Goal: Information Seeking & Learning: Learn about a topic

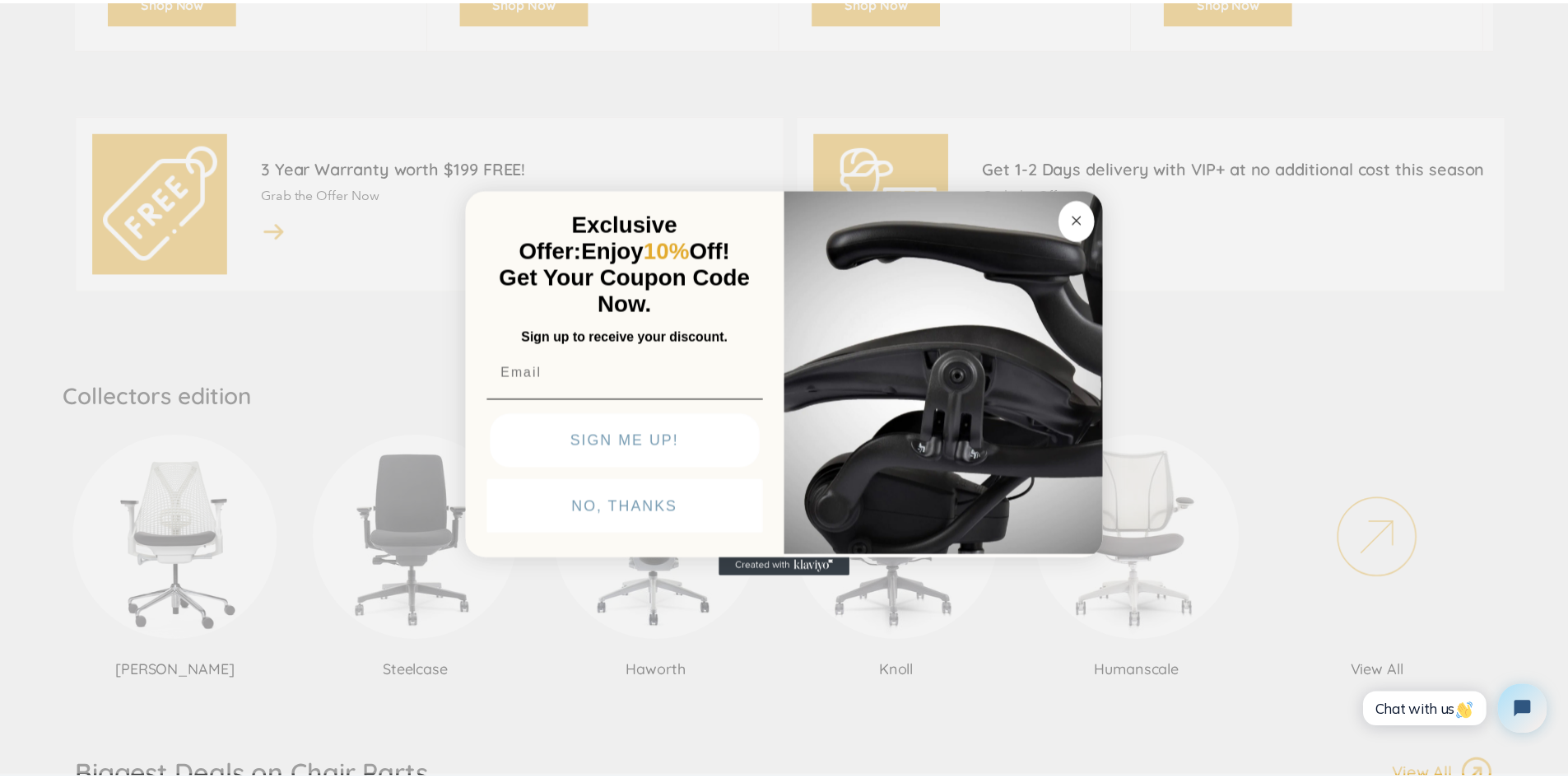
scroll to position [905, 0]
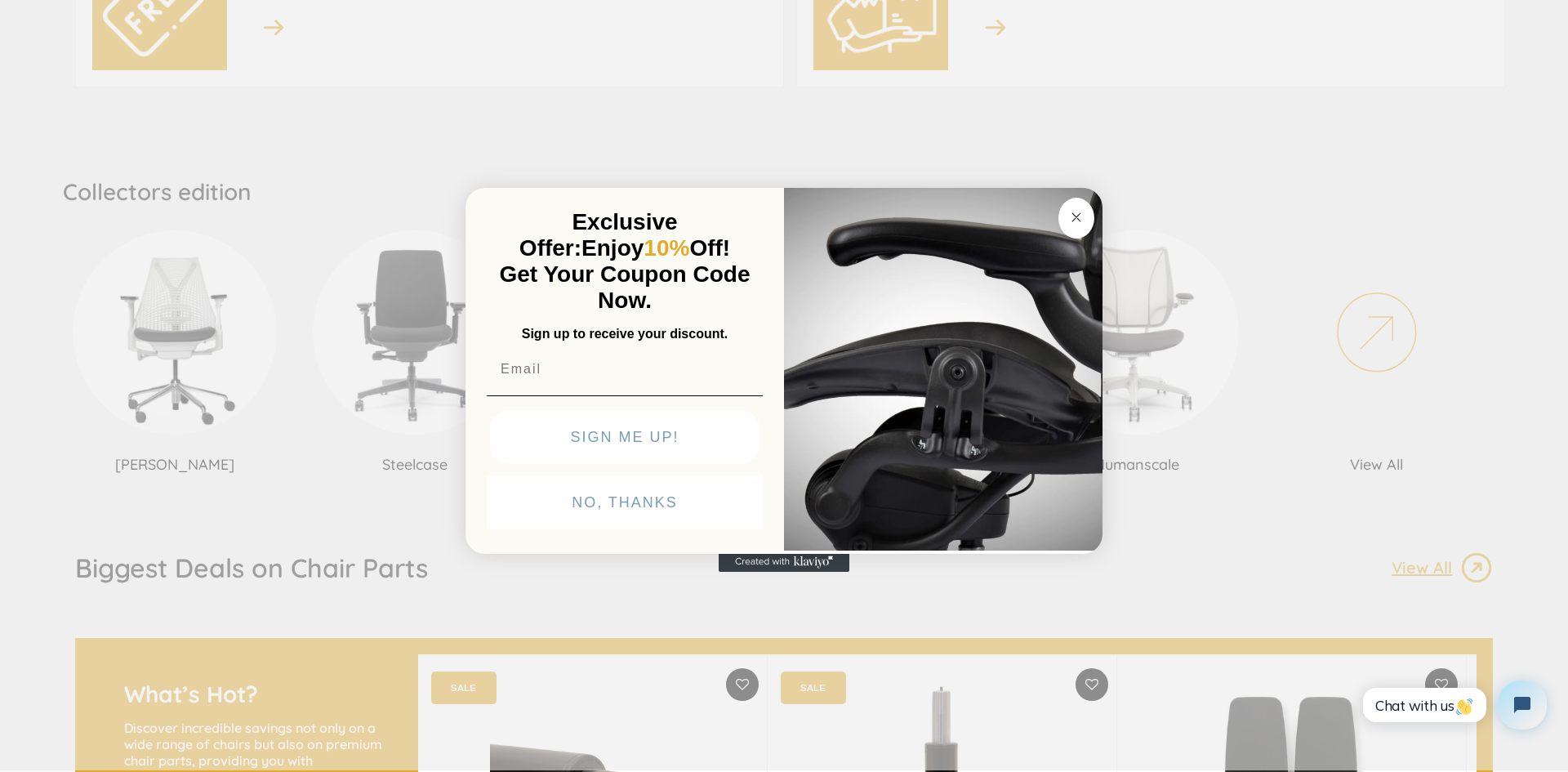
click at [1103, 187] on div "Close dialog Exclusive Offer: Enjoy 10% Off! Get Your Coupon Code Now. Sign up …" at bounding box center [784, 384] width 1568 height 772
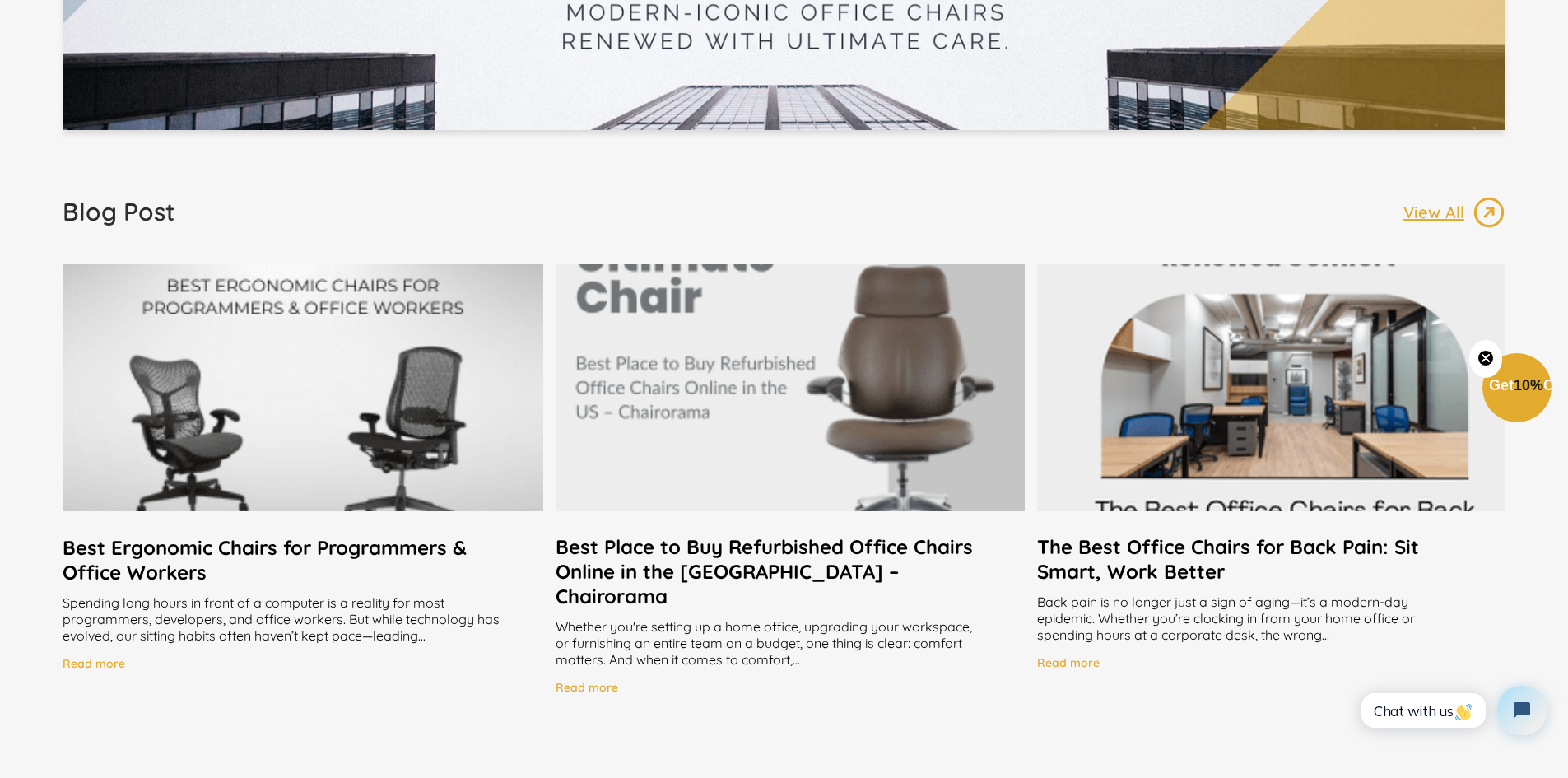
scroll to position [3209, 0]
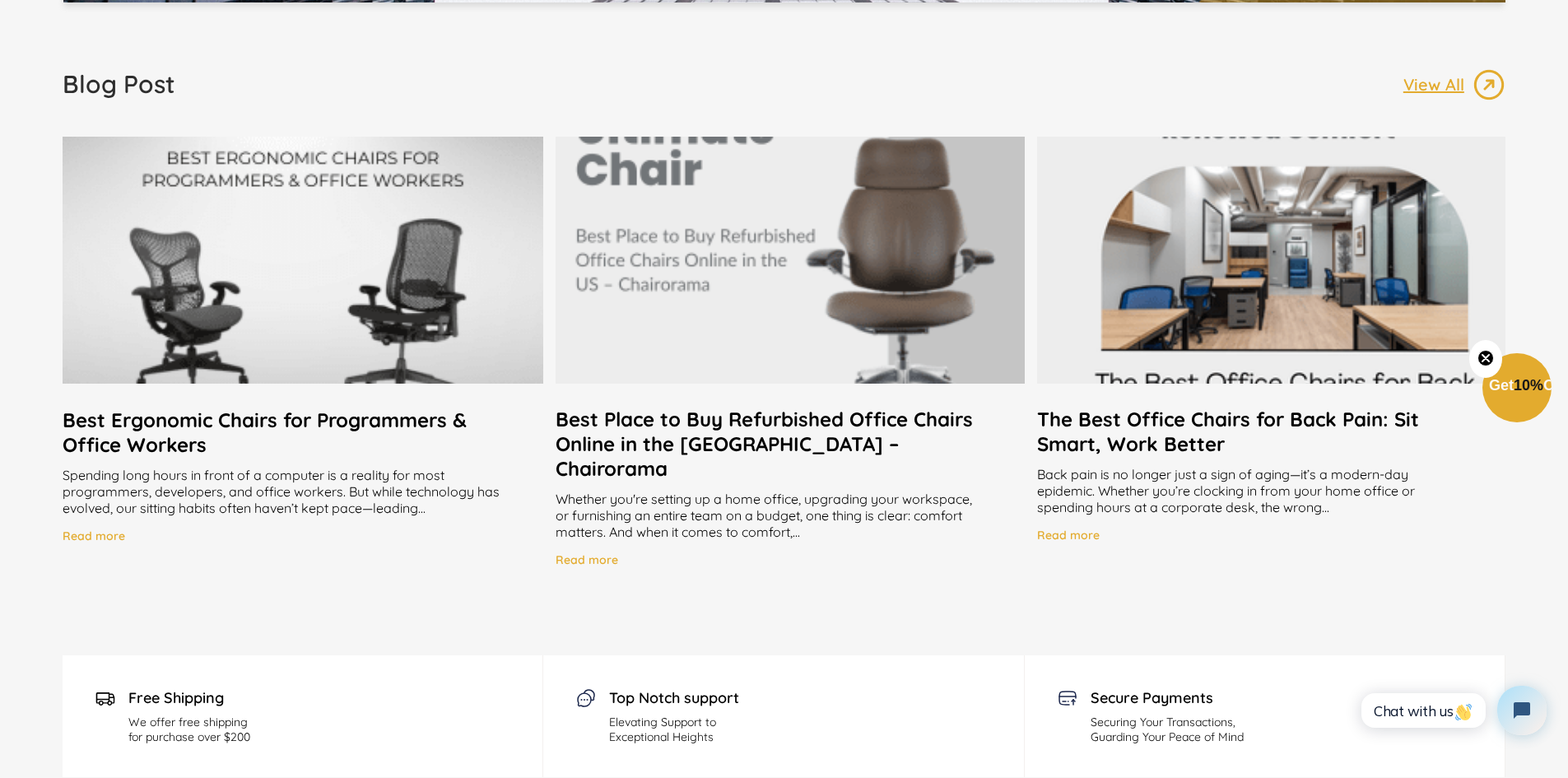
click at [638, 416] on h2 "Best Place to Buy Refurbished Office Chairs Online in the [GEOGRAPHIC_DATA] – C…" at bounding box center [790, 443] width 468 height 74
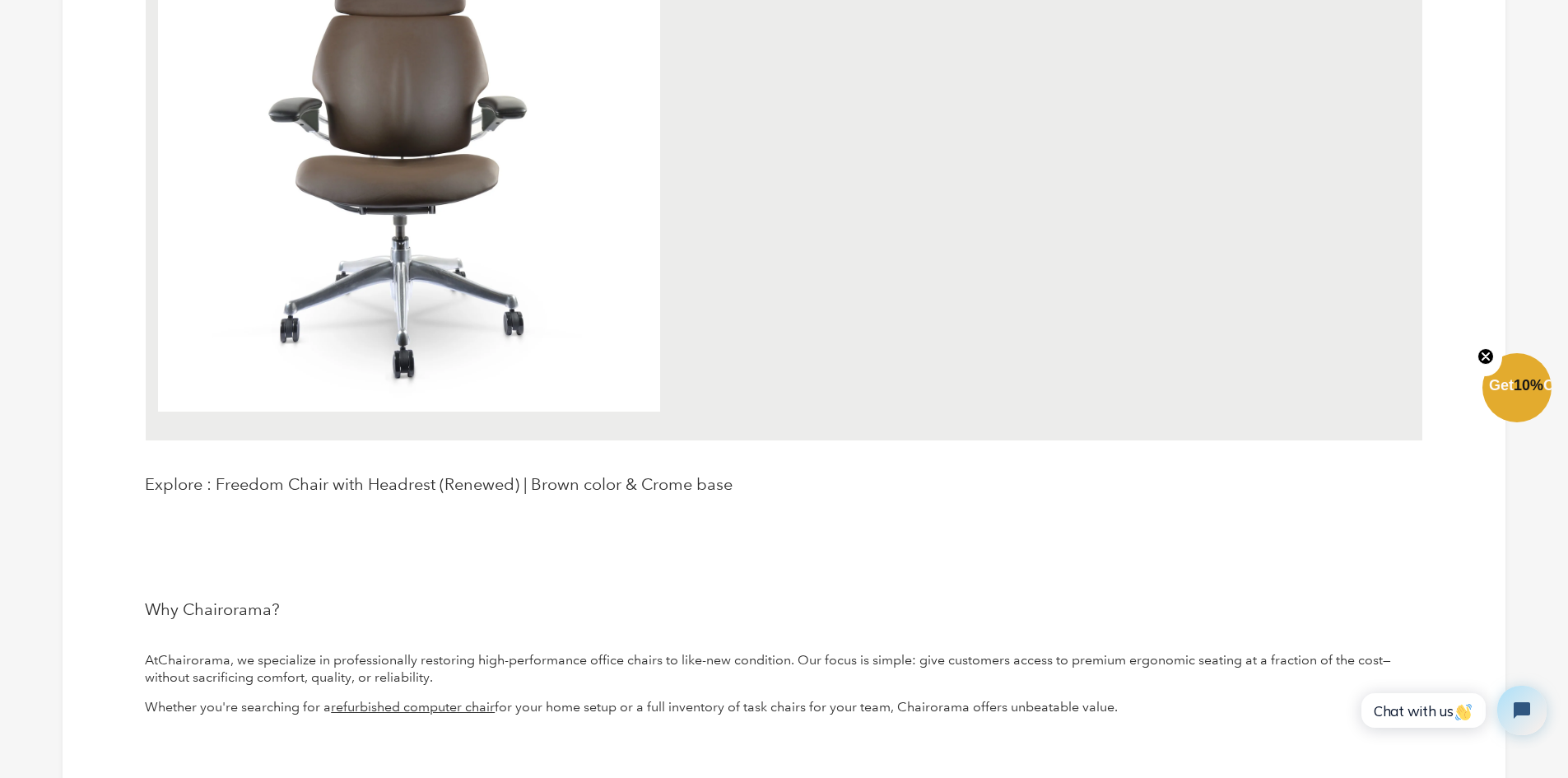
click at [270, 404] on img at bounding box center [408, 160] width 502 height 503
